Goal: Task Accomplishment & Management: Manage account settings

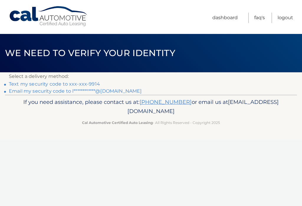
click at [81, 82] on link "Text my security code to xxx-xxx-9914" at bounding box center [54, 84] width 91 height 6
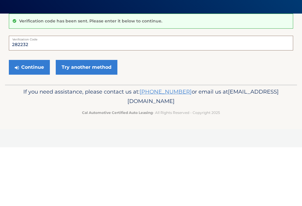
type input "282232"
click at [31, 118] on button "Continue" at bounding box center [29, 125] width 41 height 15
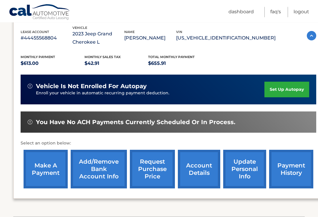
scroll to position [105, 0]
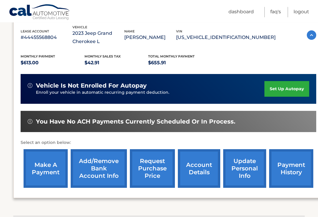
click at [204, 169] on link "account details" at bounding box center [199, 168] width 42 height 39
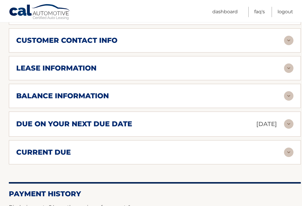
scroll to position [316, 0]
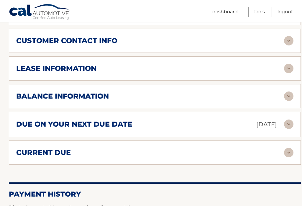
click at [286, 94] on img at bounding box center [288, 95] width 9 height 9
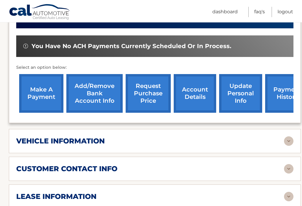
scroll to position [193, 0]
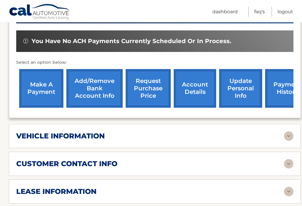
click at [289, 133] on img at bounding box center [288, 135] width 9 height 9
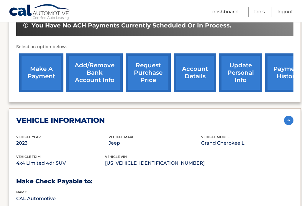
scroll to position [205, 0]
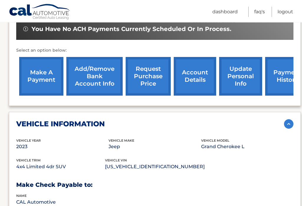
click at [197, 79] on link "account details" at bounding box center [194, 76] width 42 height 39
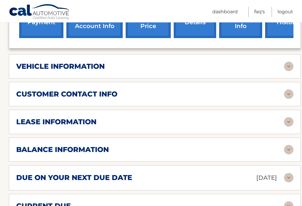
scroll to position [267, 0]
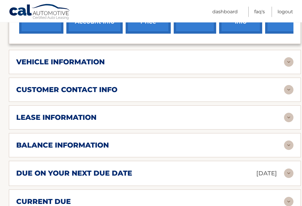
click at [287, 143] on img at bounding box center [288, 144] width 9 height 9
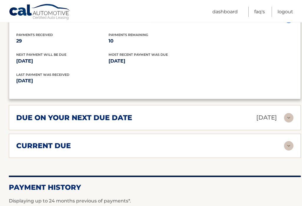
scroll to position [393, 0]
click at [285, 117] on img at bounding box center [288, 117] width 9 height 9
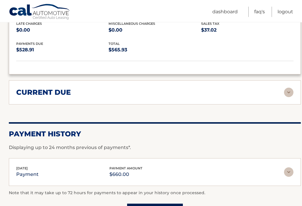
scroll to position [499, 0]
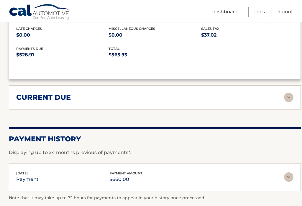
click at [287, 96] on img at bounding box center [288, 96] width 9 height 9
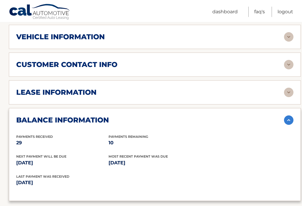
scroll to position [290, 0]
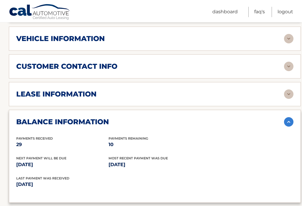
click at [289, 90] on img at bounding box center [288, 93] width 9 height 9
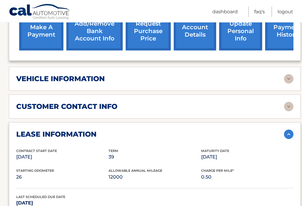
scroll to position [245, 0]
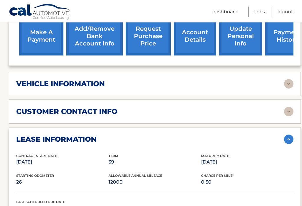
click at [287, 110] on img at bounding box center [288, 111] width 9 height 9
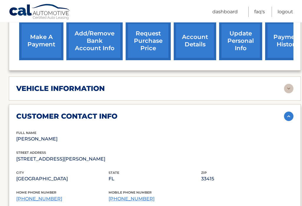
scroll to position [239, 0]
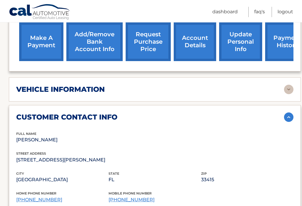
click at [286, 87] on img at bounding box center [288, 89] width 9 height 9
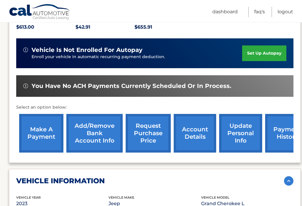
scroll to position [148, 0]
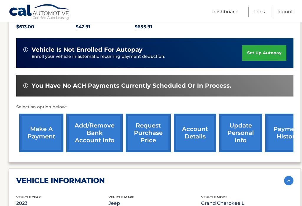
click at [194, 129] on link "account details" at bounding box center [194, 132] width 42 height 39
click at [197, 135] on link "account details" at bounding box center [194, 132] width 42 height 39
click at [201, 136] on link "account details" at bounding box center [194, 132] width 42 height 39
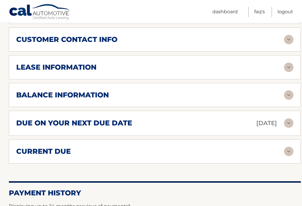
scroll to position [313, 0]
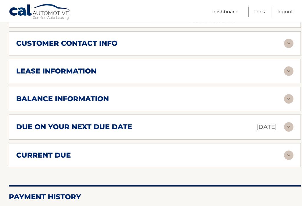
click at [289, 96] on img at bounding box center [288, 98] width 9 height 9
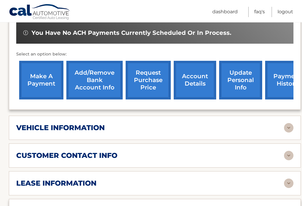
scroll to position [201, 0]
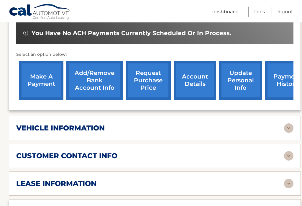
click at [153, 72] on link "request purchase price" at bounding box center [147, 80] width 45 height 39
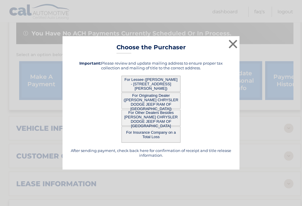
scroll to position [201, 0]
click at [230, 43] on button "×" at bounding box center [233, 44] width 12 height 12
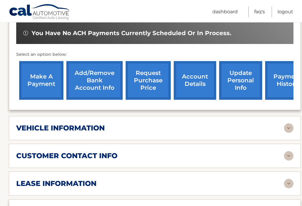
click at [285, 11] on link "Logout" at bounding box center [285, 12] width 16 height 10
